Goal: Task Accomplishment & Management: Use online tool/utility

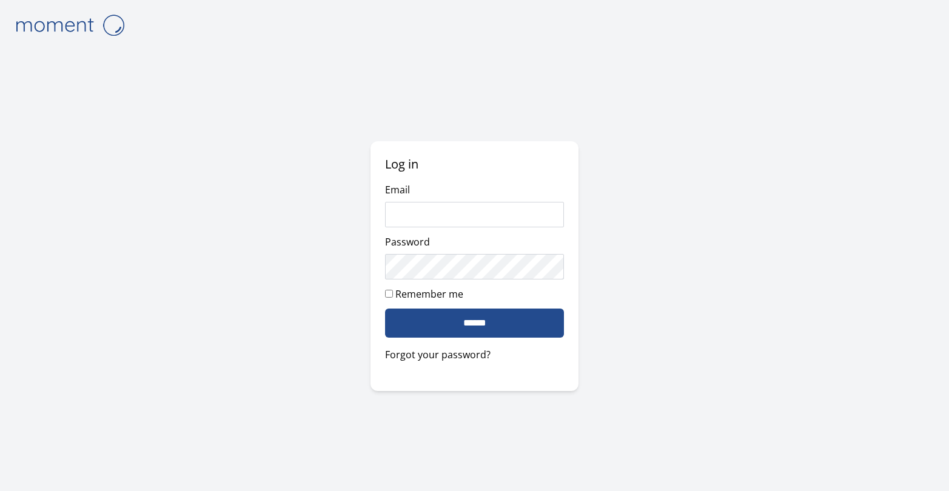
click at [0, 491] on com-1password-button at bounding box center [0, 491] width 0 height 0
type input "**********"
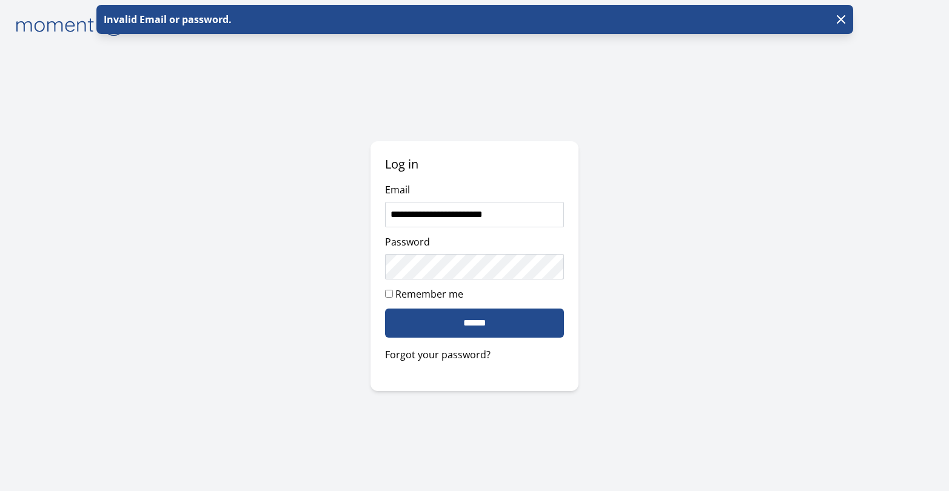
click at [599, 228] on div "**********" at bounding box center [474, 245] width 931 height 491
click at [0, 491] on com-1password-button at bounding box center [0, 491] width 0 height 0
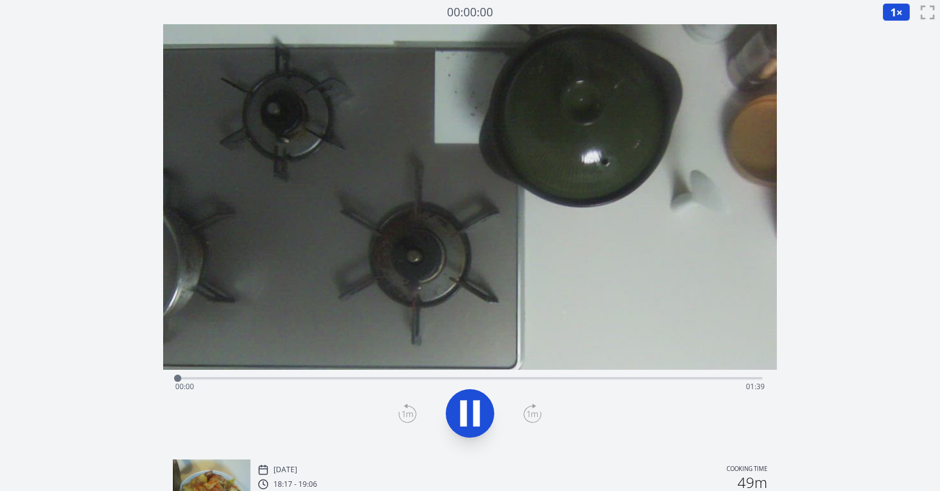
click at [709, 378] on div "Time elapsed: 00:00 Time remaining: 01:39" at bounding box center [470, 386] width 590 height 19
click at [663, 380] on div "Time elapsed: 01:32 Time remaining: 00:07" at bounding box center [470, 386] width 590 height 19
click at [564, 378] on div "Time elapsed: 01:22 Time remaining: 00:17" at bounding box center [470, 386] width 590 height 19
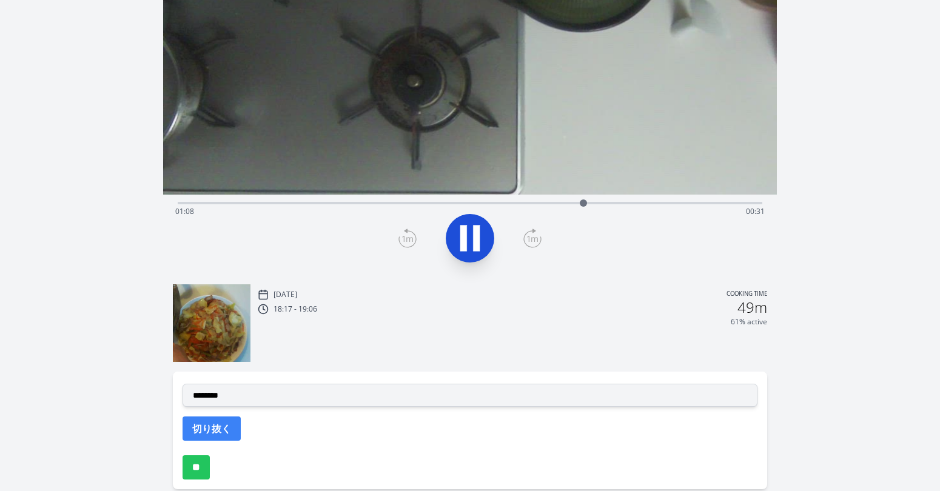
scroll to position [7, 0]
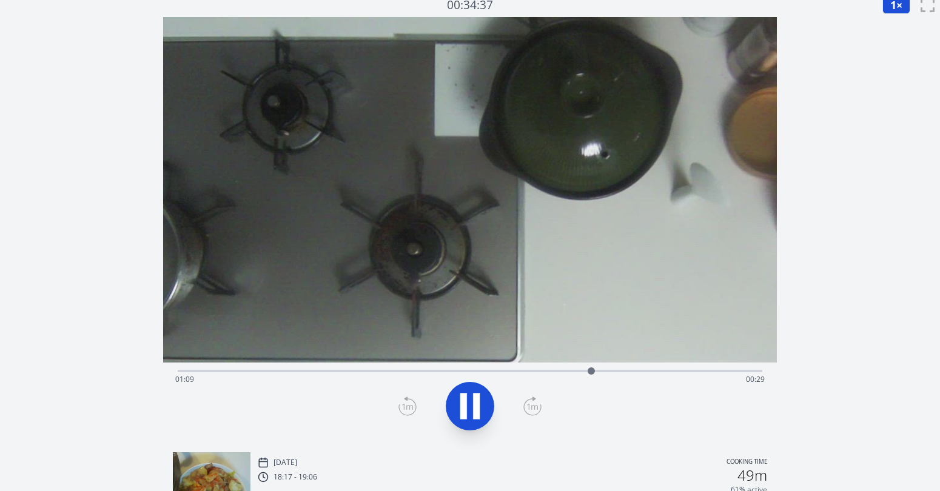
click at [425, 372] on div "Time elapsed: 01:09 Time remaining: 00:29" at bounding box center [470, 379] width 590 height 19
click at [426, 372] on div at bounding box center [424, 370] width 7 height 7
click at [469, 401] on icon at bounding box center [470, 406] width 34 height 34
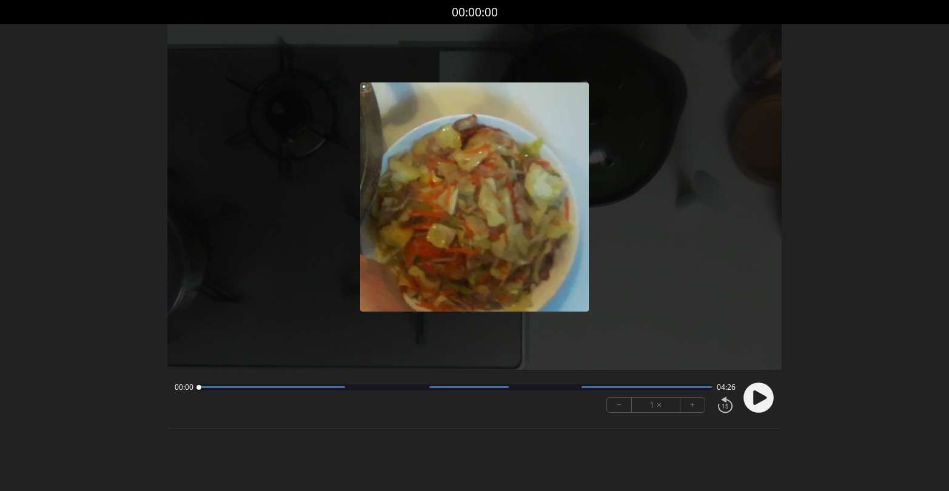
click at [760, 398] on icon at bounding box center [759, 397] width 13 height 15
click at [644, 389] on div at bounding box center [455, 387] width 514 height 6
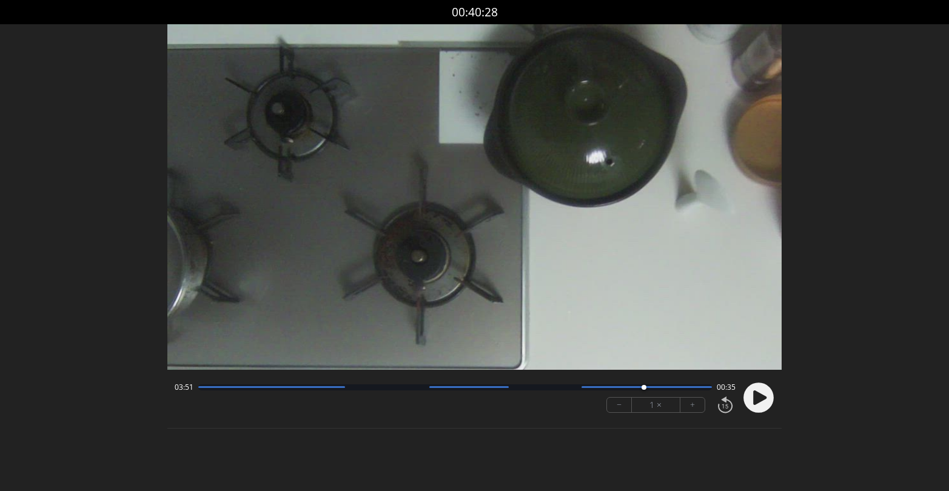
click at [694, 407] on button "+" at bounding box center [692, 405] width 24 height 15
click at [532, 386] on div at bounding box center [455, 387] width 514 height 6
click at [767, 399] on circle at bounding box center [758, 398] width 30 height 30
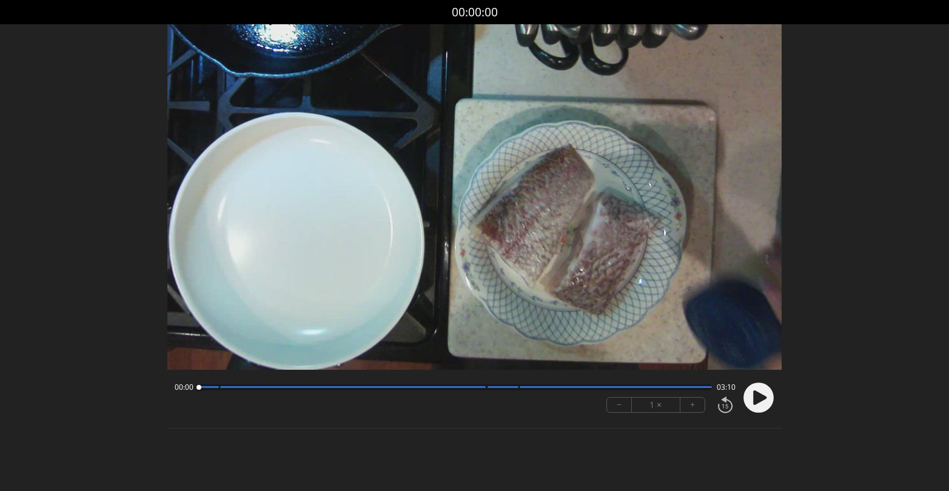
click at [751, 405] on circle at bounding box center [758, 398] width 30 height 30
click at [698, 407] on button "+" at bounding box center [692, 405] width 24 height 15
click at [697, 407] on button "+" at bounding box center [692, 405] width 24 height 15
click at [624, 406] on button "−" at bounding box center [619, 405] width 25 height 15
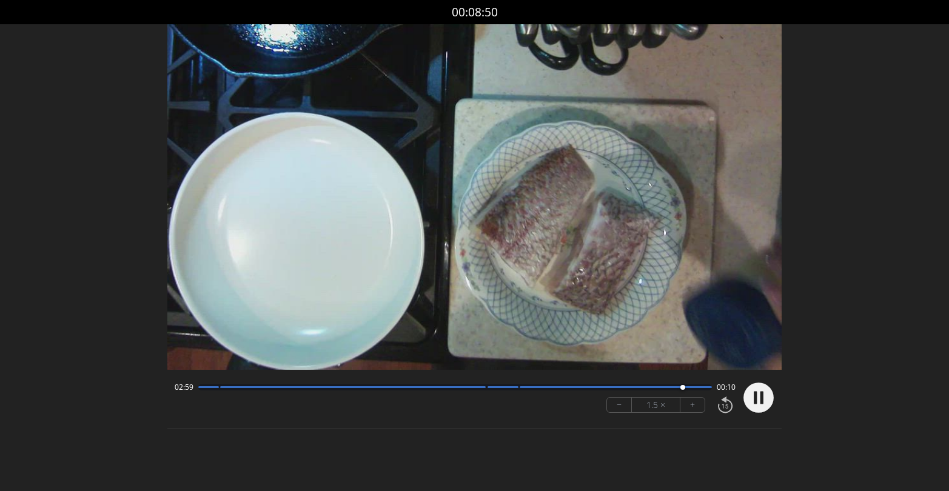
click at [765, 403] on circle at bounding box center [758, 398] width 30 height 30
